Goal: Task Accomplishment & Management: Manage account settings

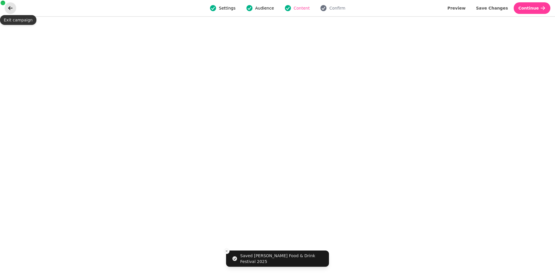
click at [13, 10] on icon "go back" at bounding box center [11, 8] width 6 height 6
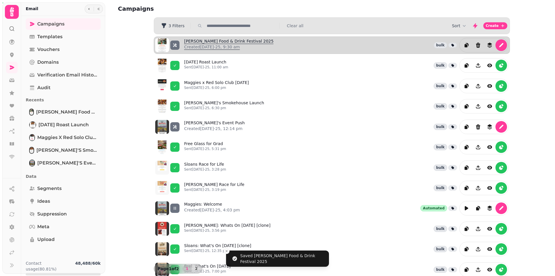
click at [229, 42] on link "[PERSON_NAME] Food & Drink Festival 2025 Created [DATE]-25, 9:30 am" at bounding box center [228, 45] width 89 height 14
select select "**********"
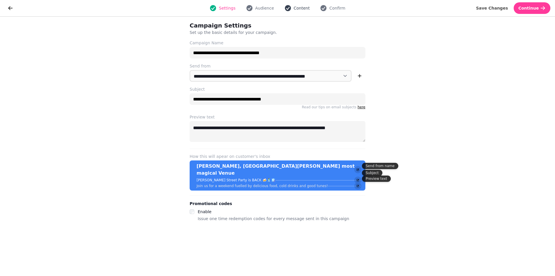
click at [293, 9] on button "Content" at bounding box center [297, 8] width 32 height 7
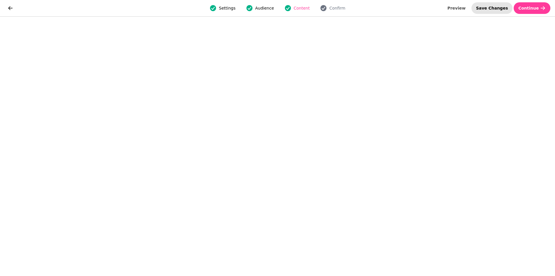
click at [494, 7] on span "Save Changes" at bounding box center [492, 8] width 32 height 4
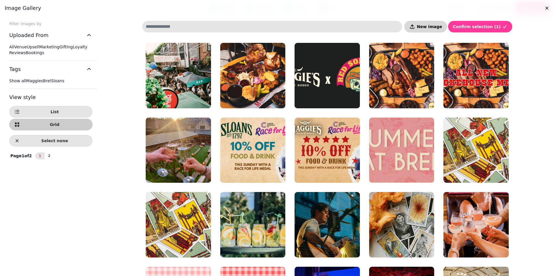
click at [436, 30] on button "New image" at bounding box center [426, 27] width 43 height 12
click at [434, 25] on span "New image" at bounding box center [429, 27] width 25 height 4
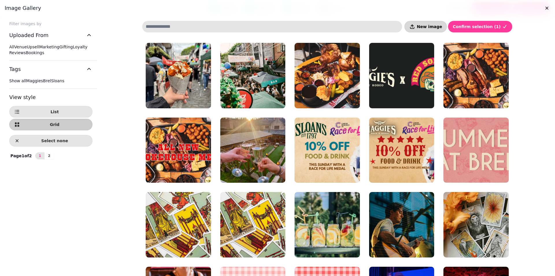
click at [442, 27] on span "New image" at bounding box center [429, 27] width 25 height 4
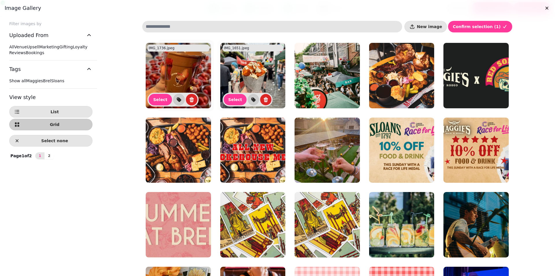
click at [178, 67] on img at bounding box center [178, 75] width 65 height 65
click at [252, 79] on img at bounding box center [252, 75] width 65 height 65
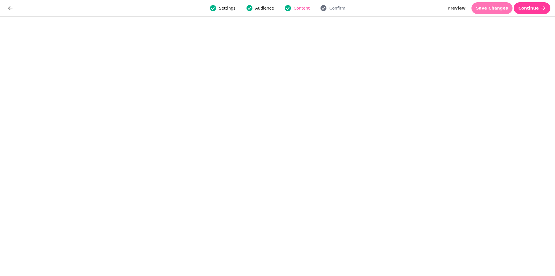
click at [505, 10] on span "Save Changes" at bounding box center [492, 8] width 32 height 4
click at [466, 10] on span "Preview" at bounding box center [457, 8] width 18 height 4
select select "**********"
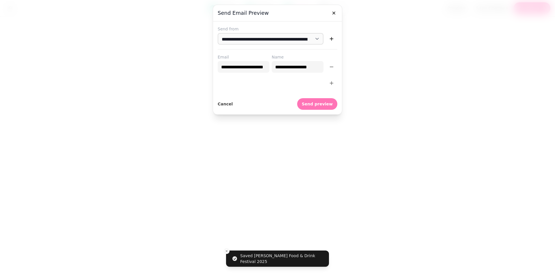
click at [328, 100] on button "Send preview" at bounding box center [317, 104] width 40 height 12
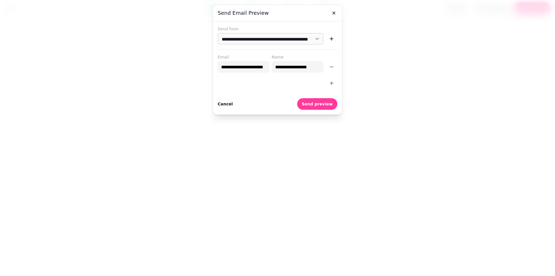
click at [226, 102] on span "Cancel" at bounding box center [225, 104] width 15 height 4
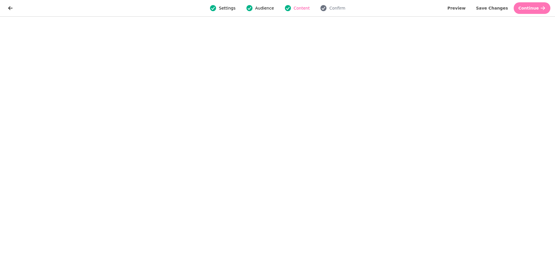
click at [527, 8] on span "Continue" at bounding box center [529, 8] width 21 height 4
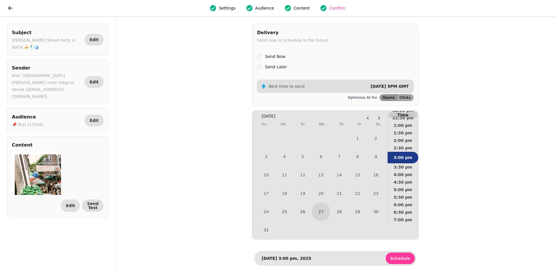
scroll to position [207, 0]
click at [408, 176] on span "5:00 pm" at bounding box center [403, 176] width 21 height 4
click at [282, 217] on button "25" at bounding box center [284, 211] width 17 height 17
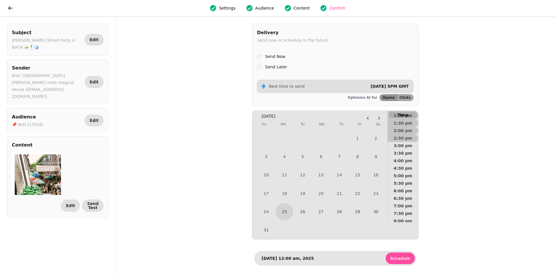
click at [401, 259] on span "Schedule" at bounding box center [401, 258] width 20 height 4
click at [408, 175] on span "5:00 pm" at bounding box center [403, 176] width 21 height 4
click at [400, 260] on span "Schedule" at bounding box center [401, 258] width 20 height 4
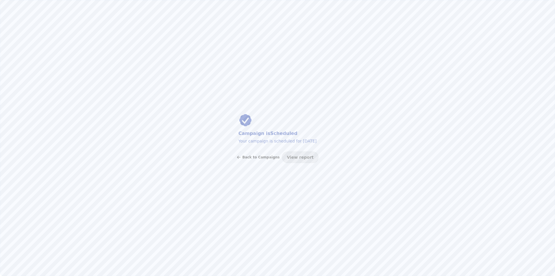
click at [267, 155] on span "Back to Campaigns" at bounding box center [260, 156] width 37 height 3
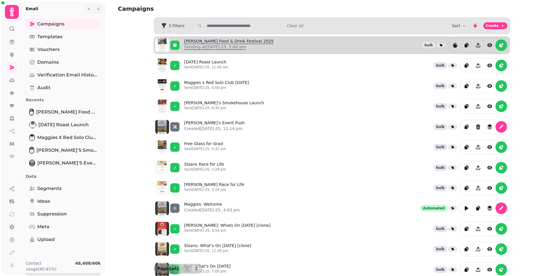
click at [209, 42] on link "[PERSON_NAME] Food & Drink Festival 2025 Sending at [DATE]-25, 5:00 pm" at bounding box center [228, 45] width 89 height 14
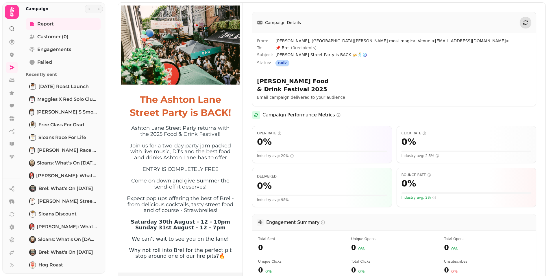
click at [12, 12] on icon at bounding box center [12, 12] width 12 height 12
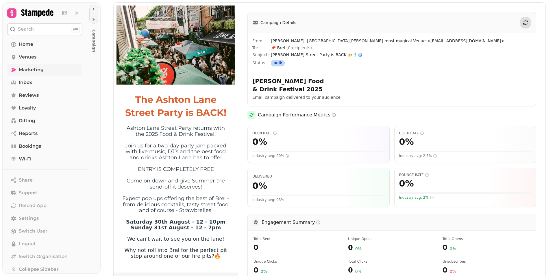
click at [31, 67] on span "Marketing" at bounding box center [31, 69] width 25 height 7
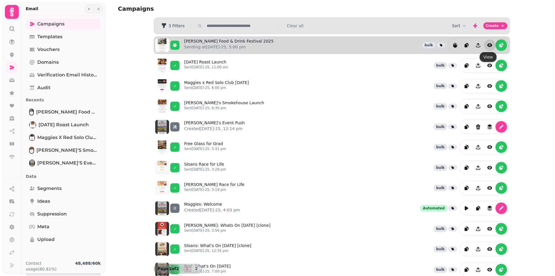
click at [488, 41] on button "view" at bounding box center [490, 45] width 12 height 12
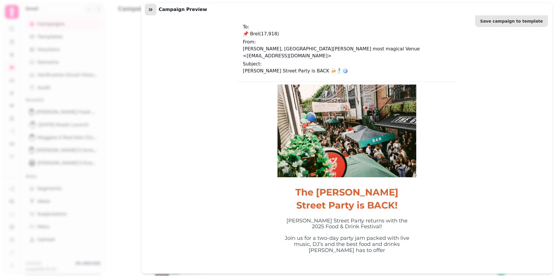
click at [150, 7] on icon "button" at bounding box center [151, 10] width 6 height 6
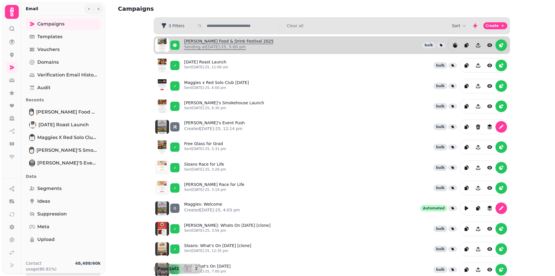
click at [230, 49] on p "Sending at [DATE]-25, 5:00 pm" at bounding box center [228, 47] width 89 height 6
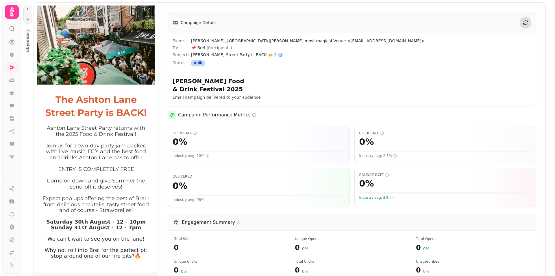
click at [216, 48] on span "( 0 recipients)" at bounding box center [220, 47] width 26 height 5
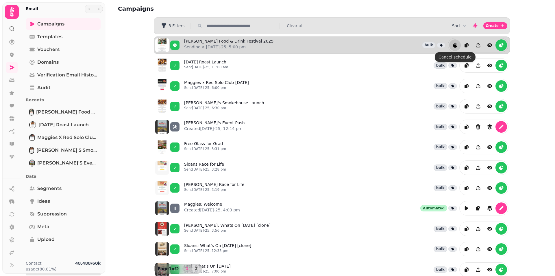
click at [454, 45] on icon "reports" at bounding box center [455, 45] width 4 height 5
click at [499, 45] on icon "edit" at bounding box center [502, 45] width 6 height 6
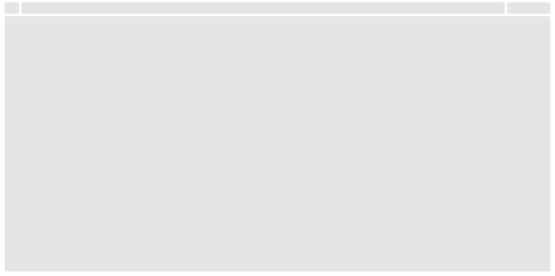
select select "**********"
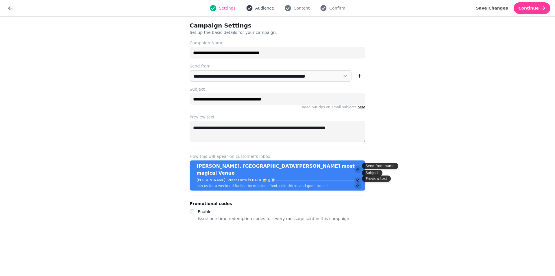
click at [262, 8] on span "Audience" at bounding box center [264, 8] width 19 height 6
select select "**********"
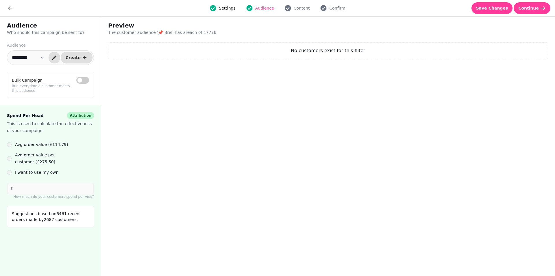
click at [36, 59] on select "**********" at bounding box center [28, 58] width 40 height 12
click at [8, 52] on select "**********" at bounding box center [28, 58] width 40 height 12
click at [78, 61] on button "Create" at bounding box center [77, 58] width 32 height 12
click at [189, 86] on div "Preview The customer audience ' 📌 Brel ' has a reach of 17776 No customers exis…" at bounding box center [328, 146] width 454 height 259
click at [46, 59] on select "**********" at bounding box center [28, 58] width 40 height 12
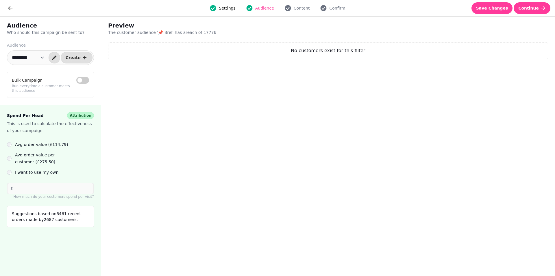
click at [8, 52] on select "**********" at bounding box center [28, 58] width 40 height 12
click at [288, 8] on icon "button" at bounding box center [288, 8] width 6 height 6
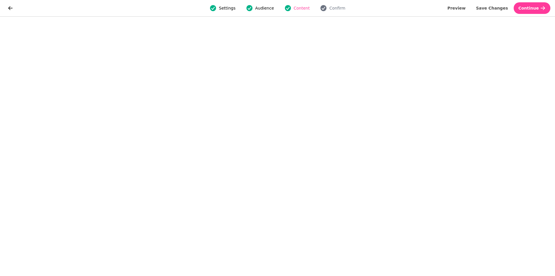
click at [268, 9] on span "Audience" at bounding box center [264, 8] width 19 height 6
select select "**********"
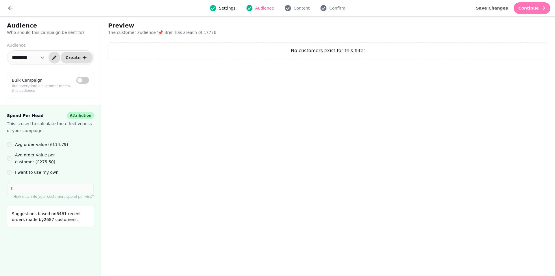
click at [522, 7] on button "Continue" at bounding box center [532, 8] width 37 height 12
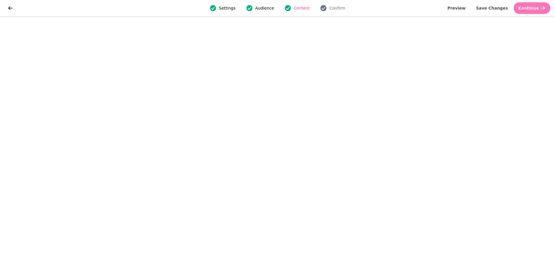
click at [529, 8] on span "Continue" at bounding box center [529, 8] width 21 height 4
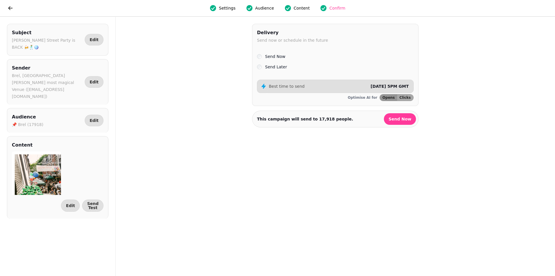
click at [270, 67] on label "Send Later" at bounding box center [276, 66] width 22 height 7
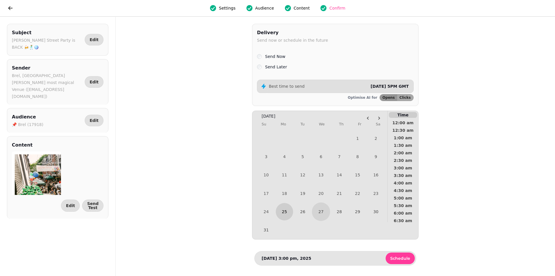
click at [286, 219] on button "25" at bounding box center [284, 211] width 17 height 17
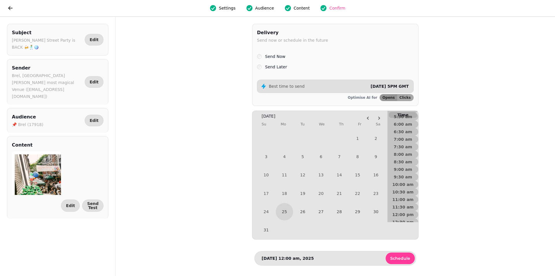
scroll to position [97, 0]
drag, startPoint x: 419, startPoint y: 148, endPoint x: 418, endPoint y: 163, distance: 15.6
click at [418, 163] on div "[DATE] Su Mo Tu We Th Fr Sa 1 2 3 4 5 6 7 8 9 10 11 12 13 14 15 16 17 18 19 20 …" at bounding box center [335, 175] width 167 height 129
click at [407, 189] on span "5:00 pm" at bounding box center [403, 188] width 21 height 4
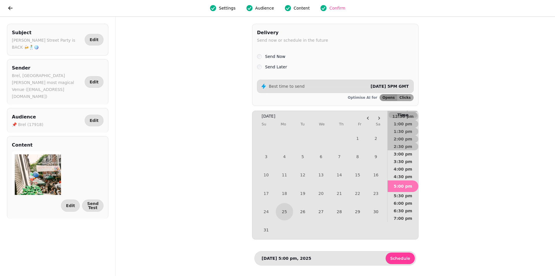
scroll to position [190, 0]
click at [406, 260] on span "Schedule" at bounding box center [401, 258] width 20 height 4
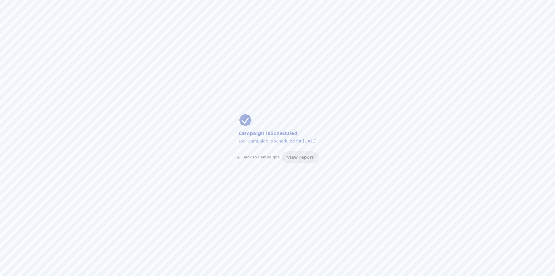
click at [80, 110] on div "Campaign is Scheduled Your campaign is scheduled for [DATE] Back to Campaigns V…" at bounding box center [277, 138] width 555 height 276
